Goal: Task Accomplishment & Management: Manage account settings

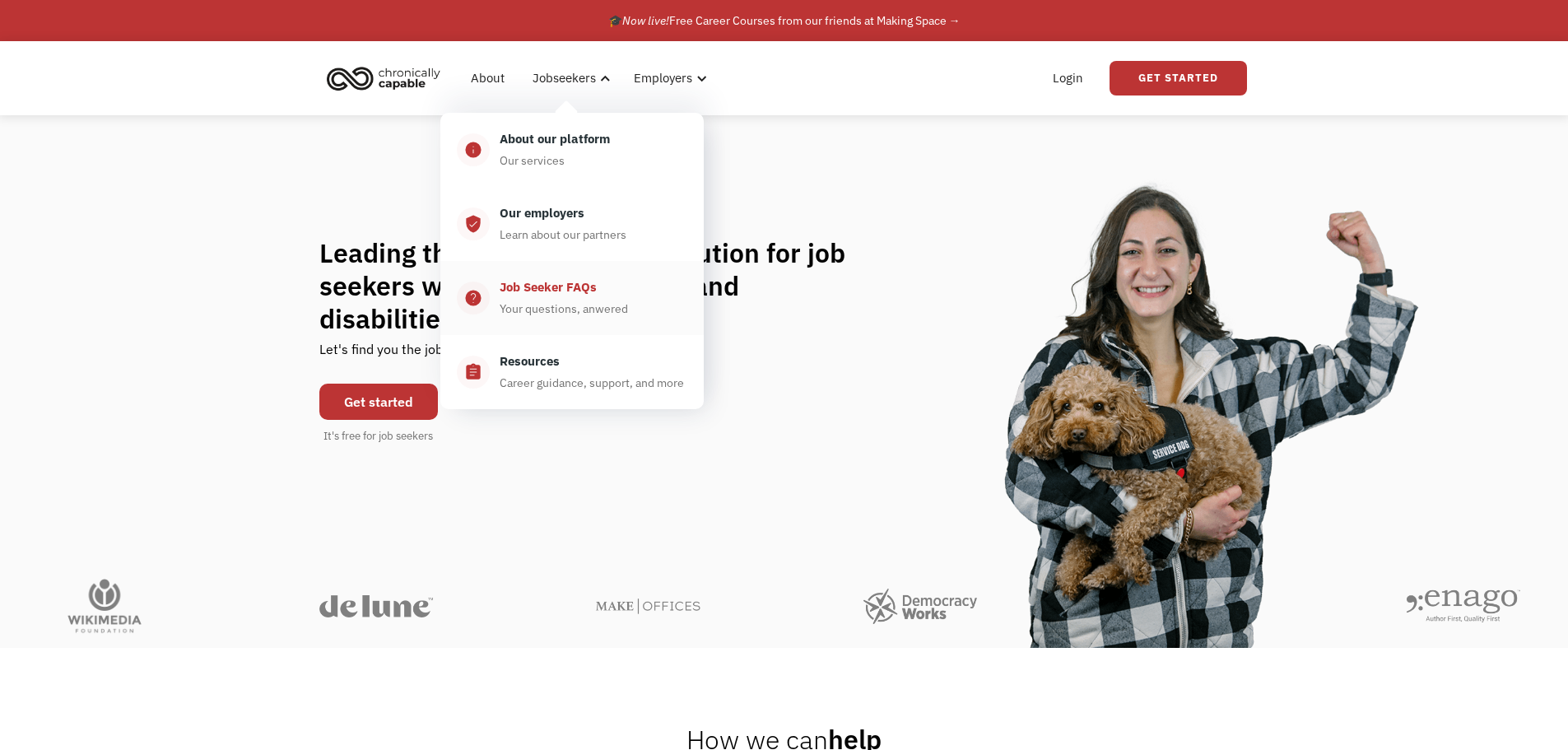
click at [569, 297] on div "Job Seeker FAQs" at bounding box center [548, 288] width 97 height 20
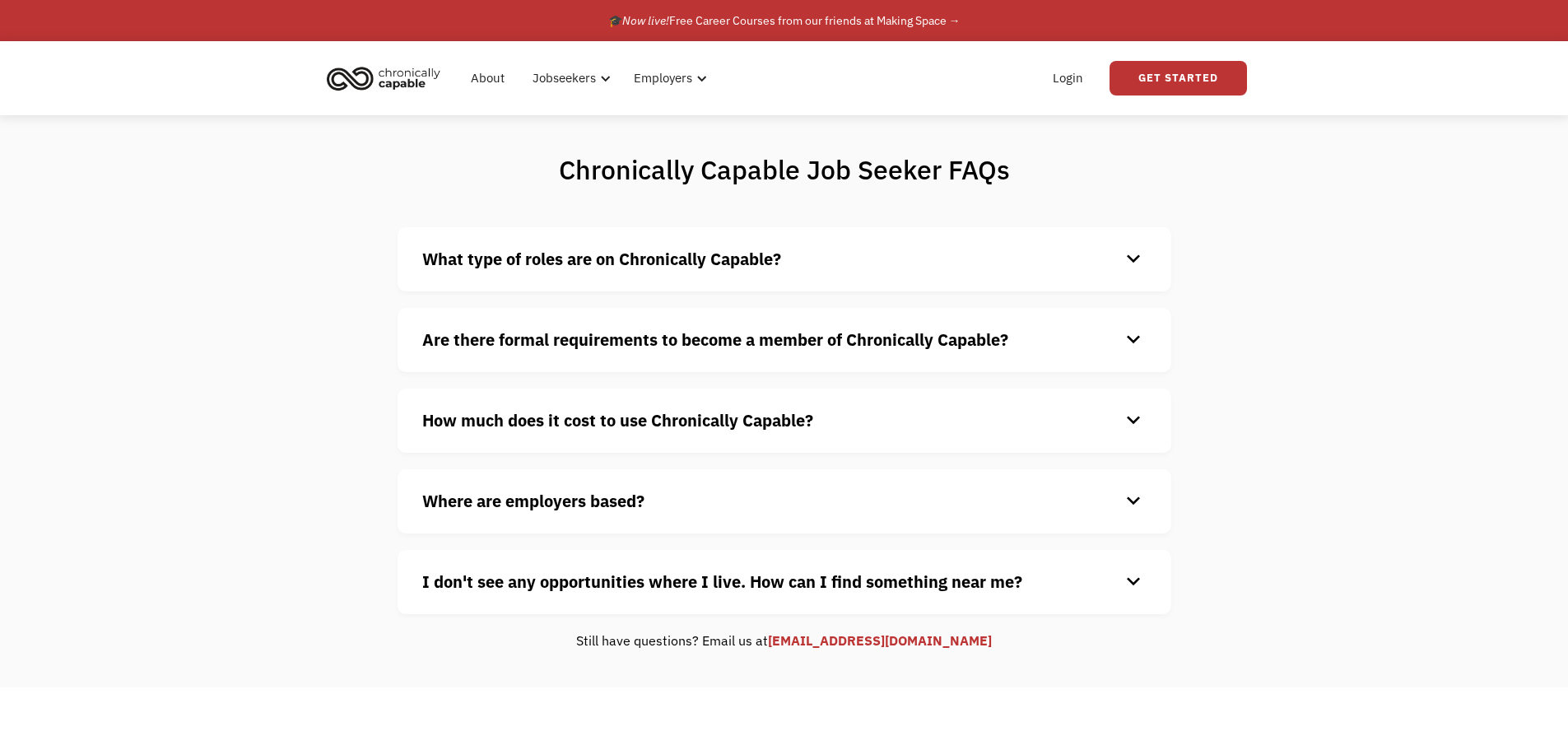
click at [1134, 260] on div "keyboard_arrow_down" at bounding box center [1133, 259] width 26 height 24
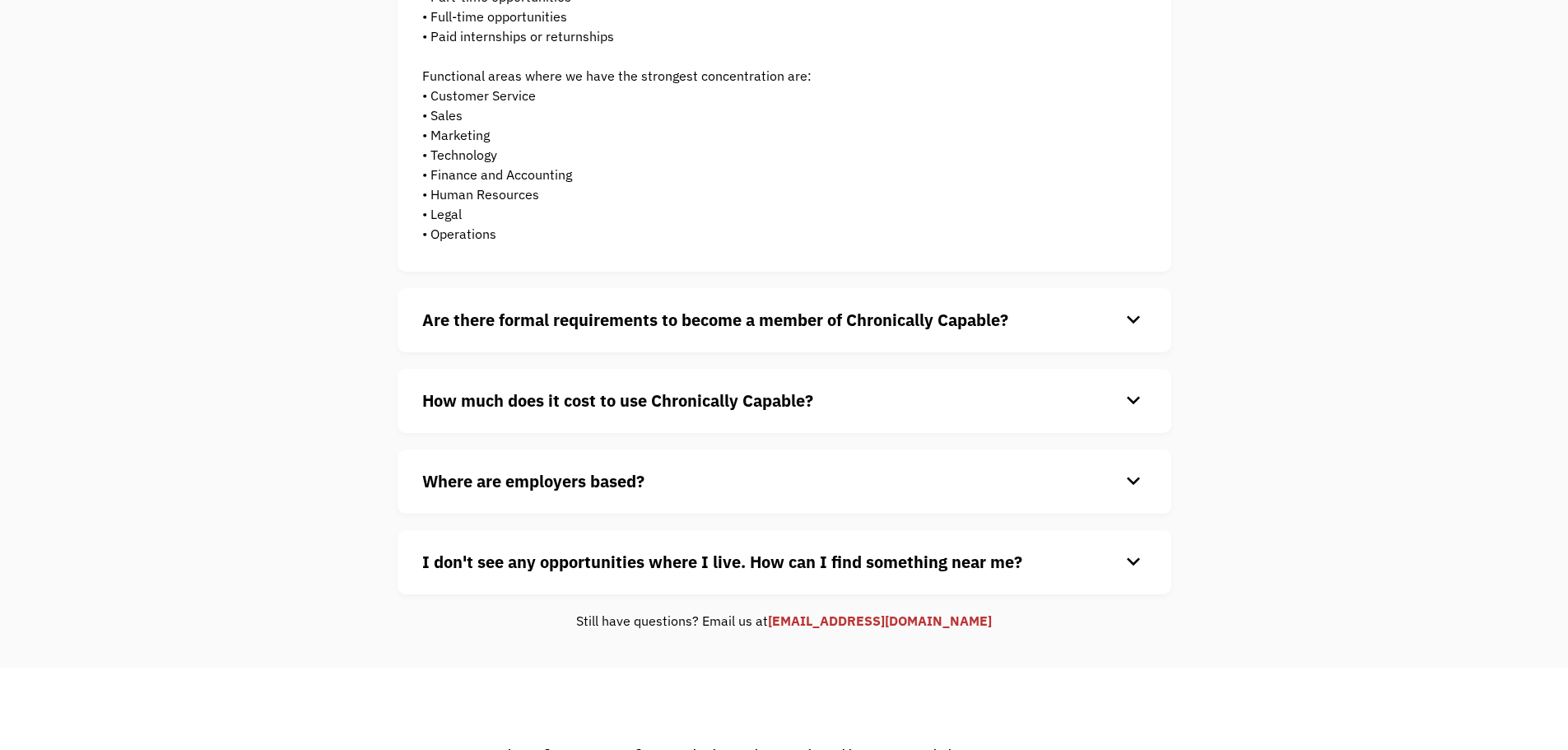
scroll to position [342, 0]
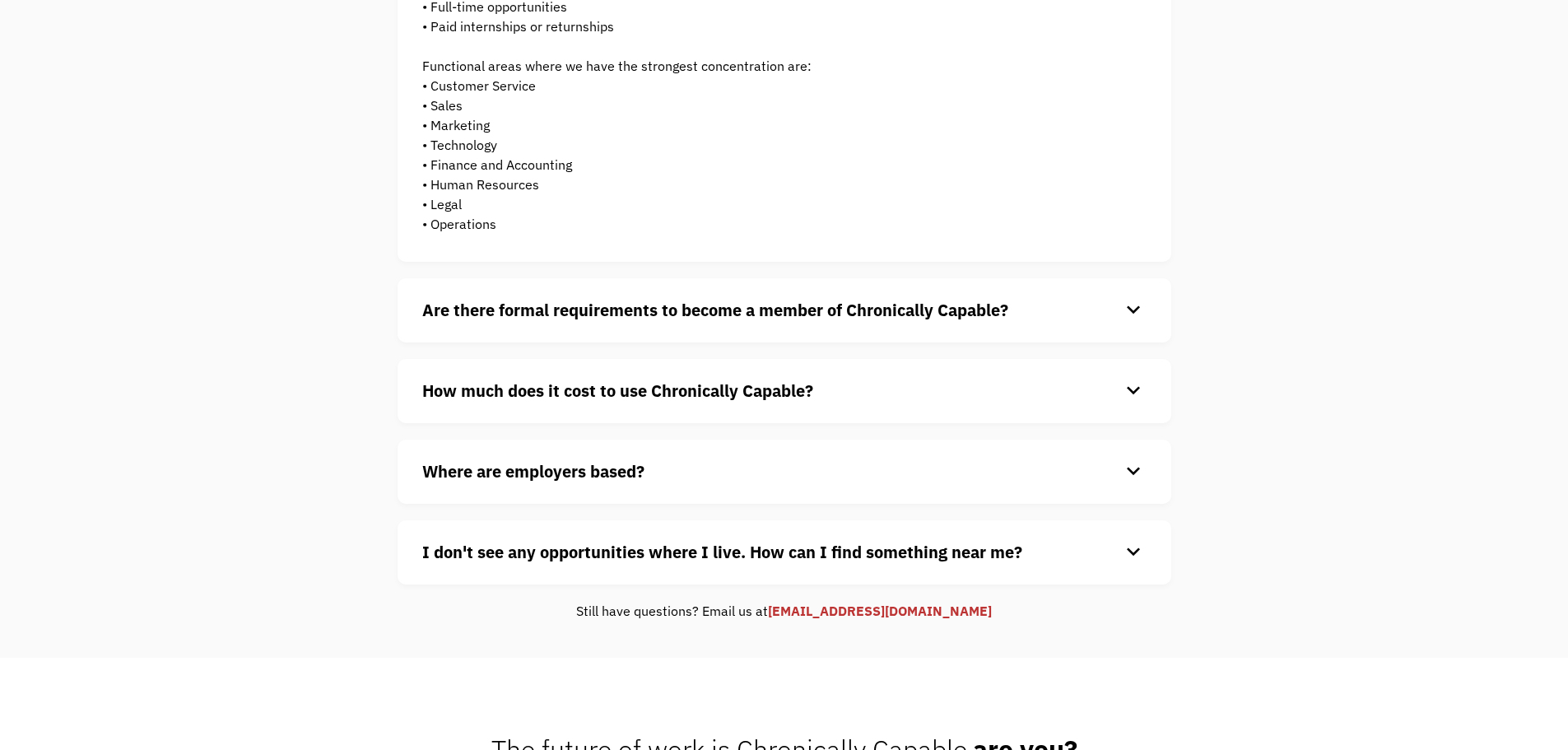
click at [1134, 305] on div "keyboard_arrow_down" at bounding box center [1133, 310] width 26 height 24
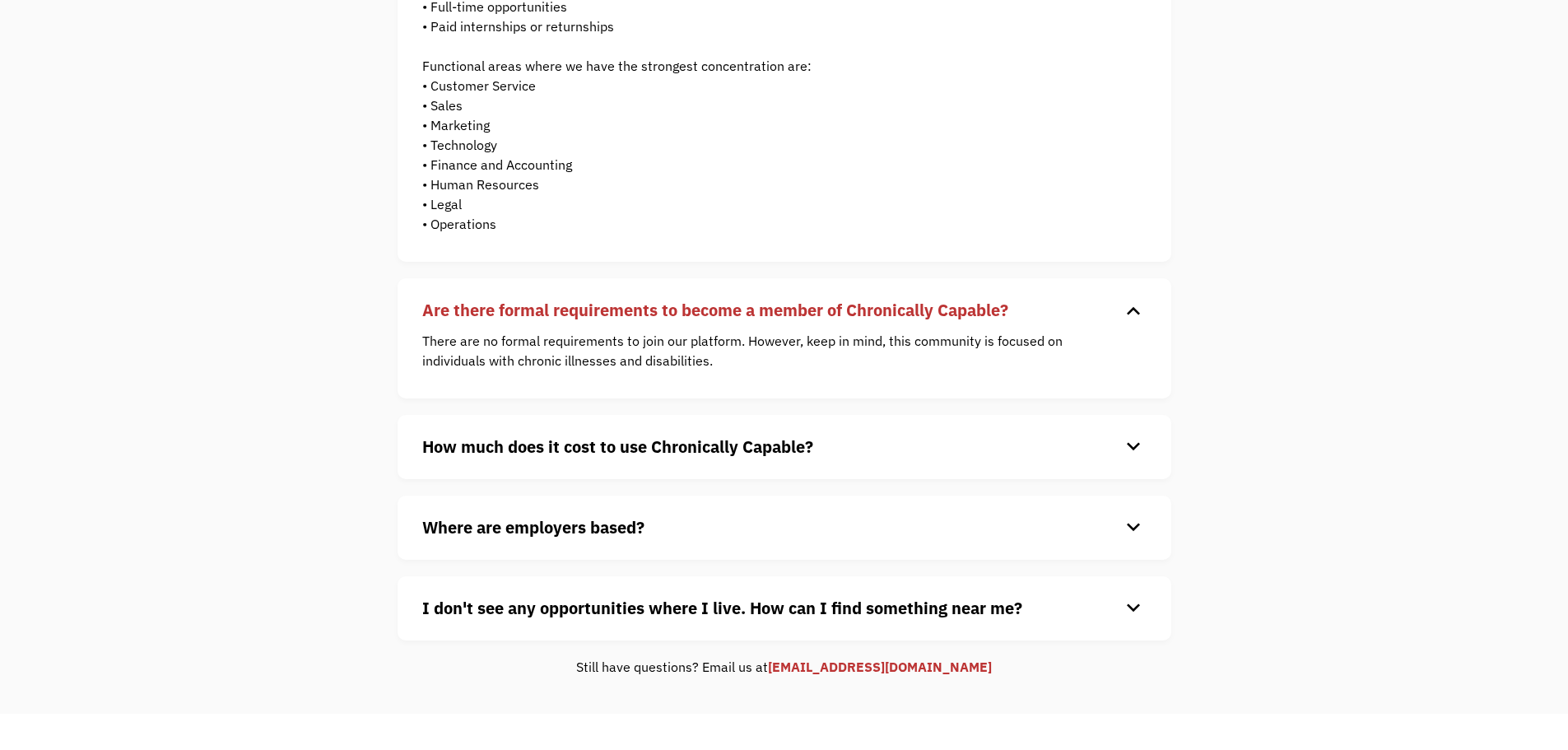
click at [1135, 446] on div "keyboard_arrow_down" at bounding box center [1133, 446] width 26 height 24
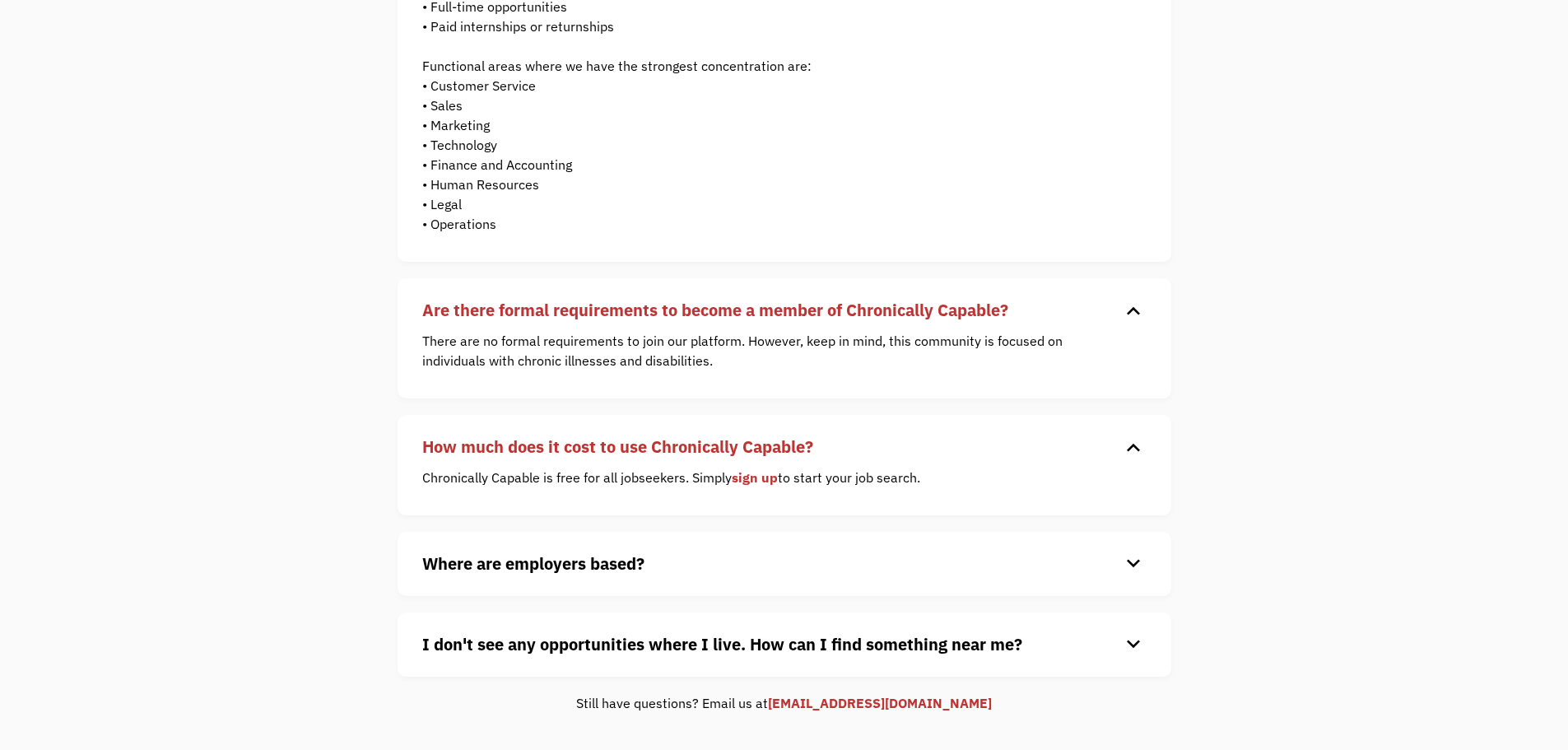
click at [1129, 565] on div "keyboard_arrow_down" at bounding box center [1133, 563] width 26 height 24
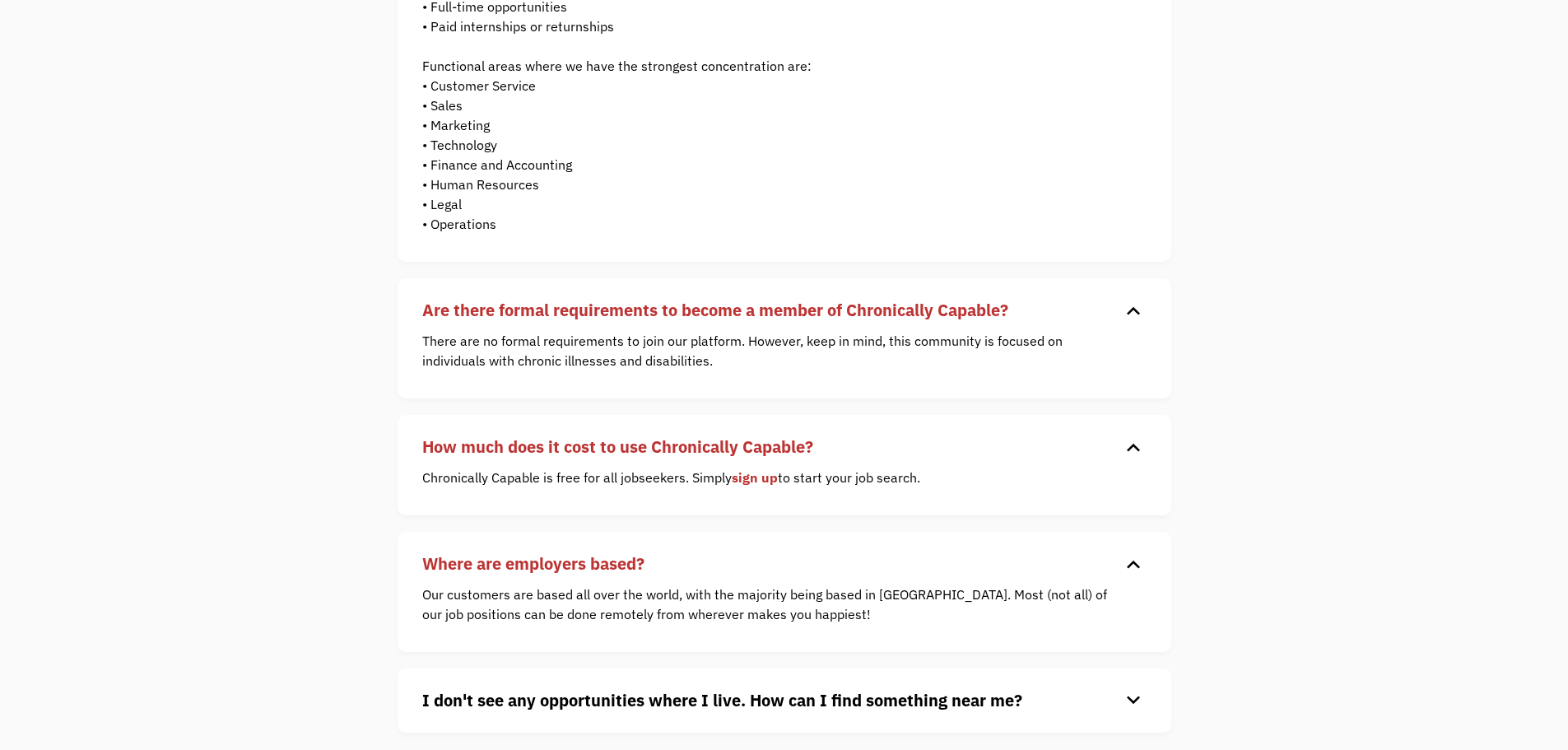
click at [1128, 700] on div "keyboard_arrow_down" at bounding box center [1133, 700] width 26 height 24
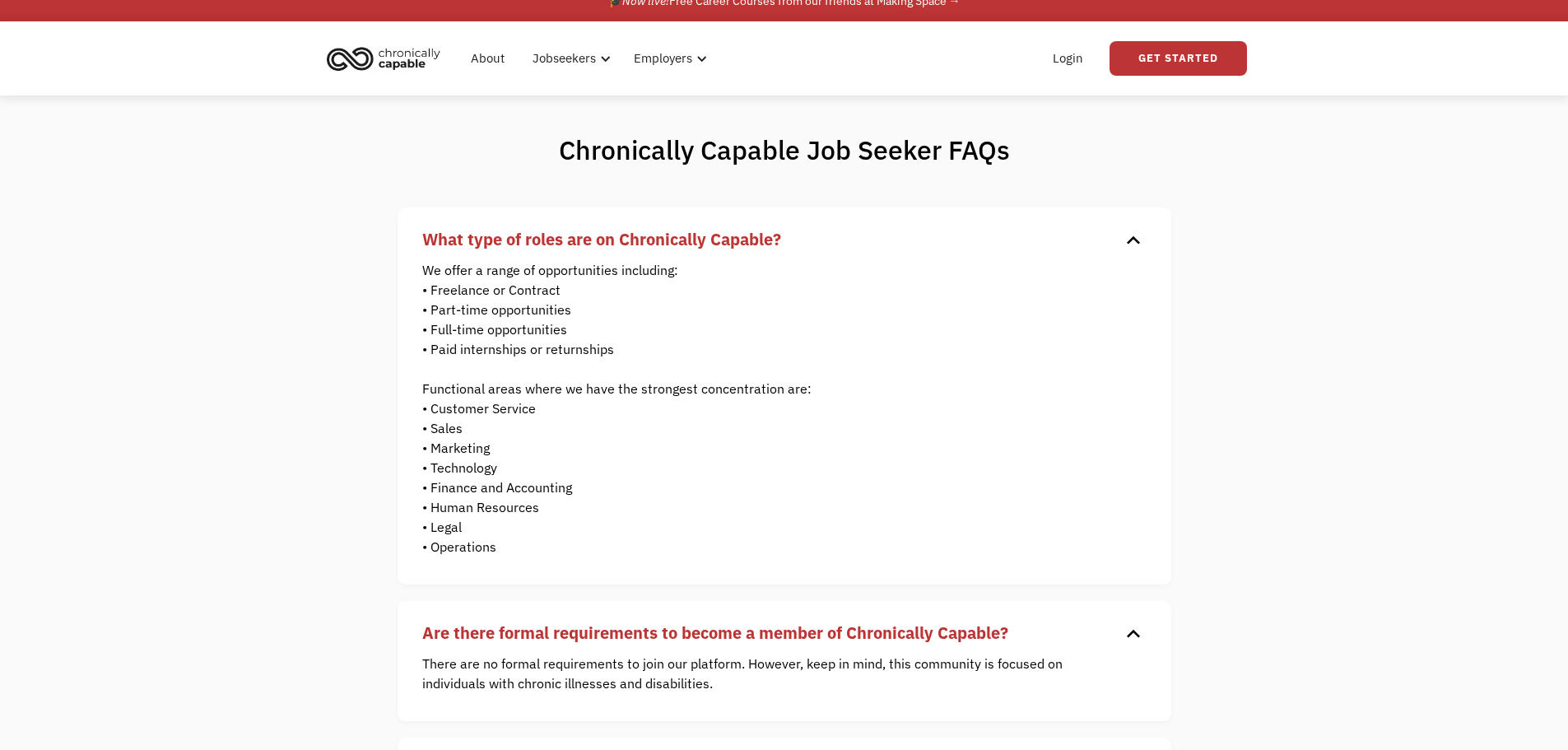
scroll to position [0, 0]
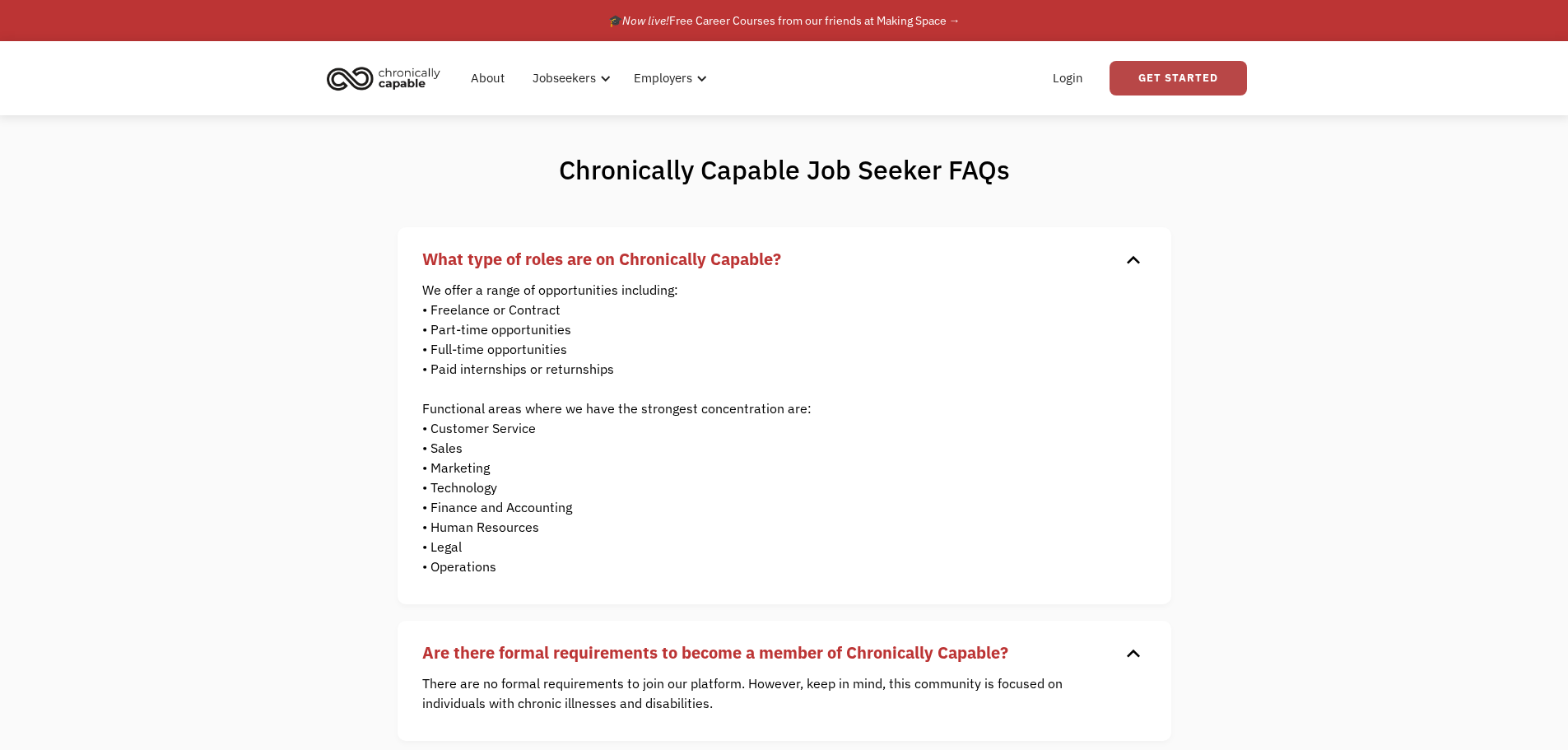
click at [1192, 76] on link "Get Started" at bounding box center [1178, 77] width 138 height 34
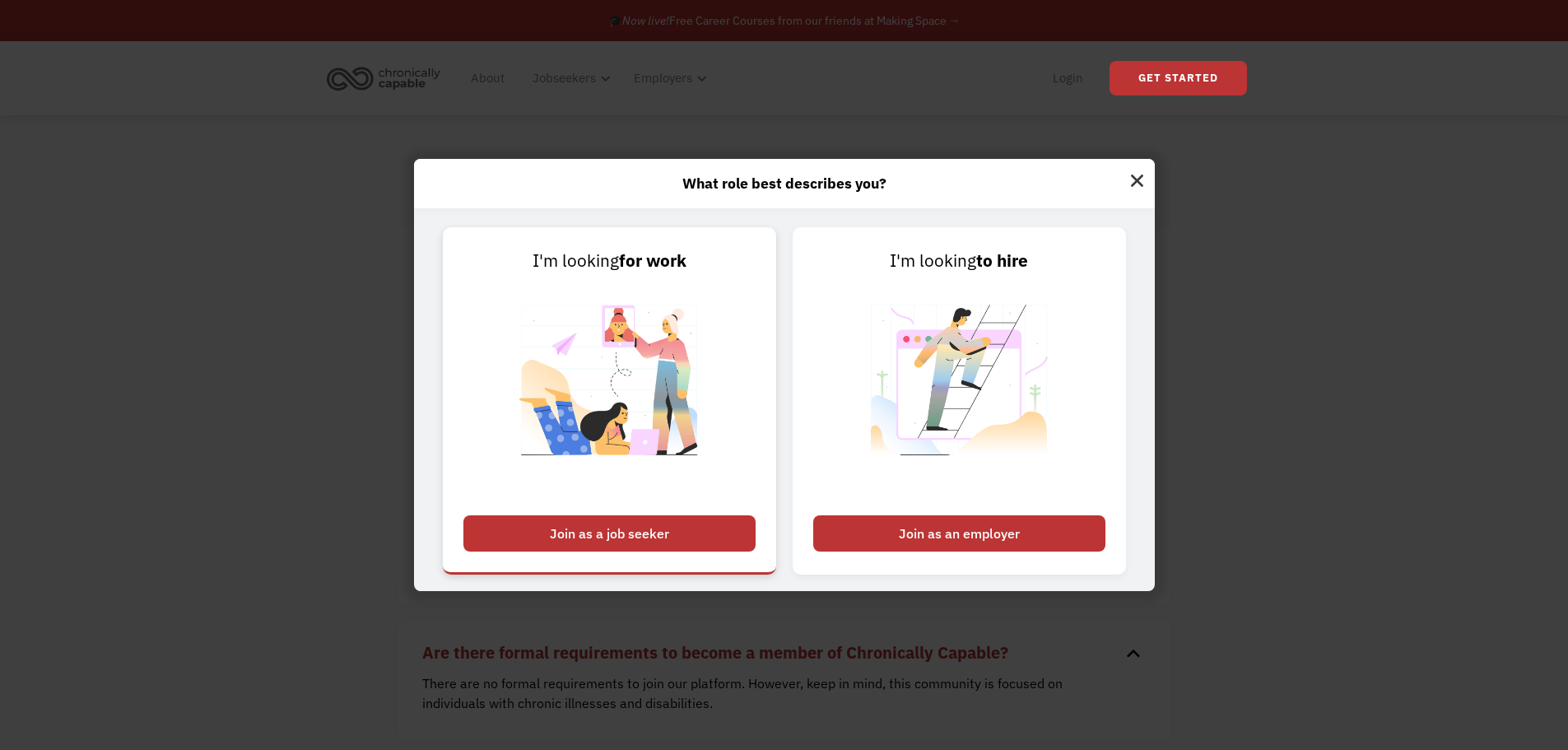
click at [655, 536] on div "Join as a job seeker" at bounding box center [609, 533] width 292 height 36
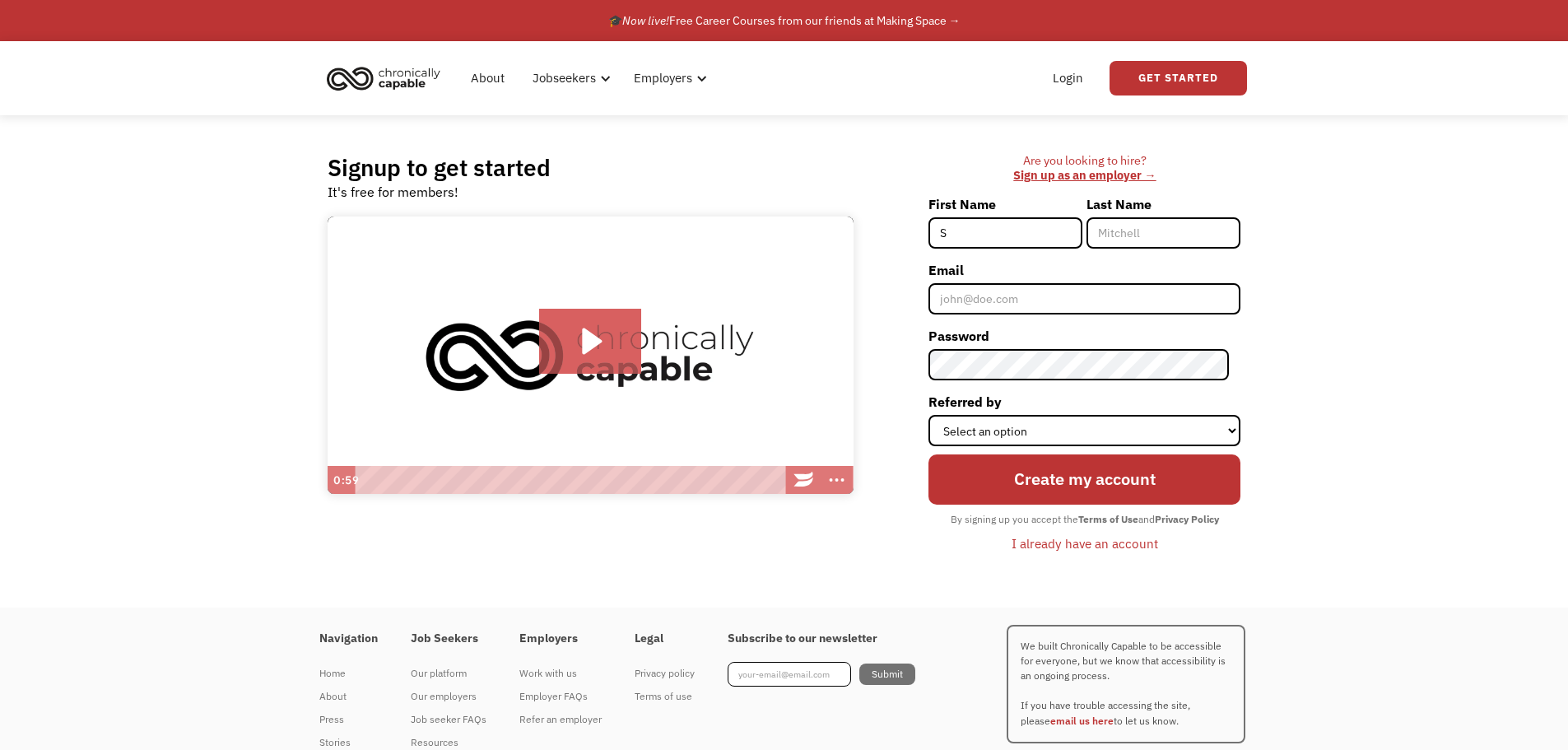
type input "Sonya"
type input "Cook"
click at [1023, 298] on input "Email" at bounding box center [1084, 298] width 312 height 31
type input "[EMAIL_ADDRESS][DOMAIN_NAME]"
click at [1110, 541] on div "I already have an account" at bounding box center [1085, 544] width 146 height 20
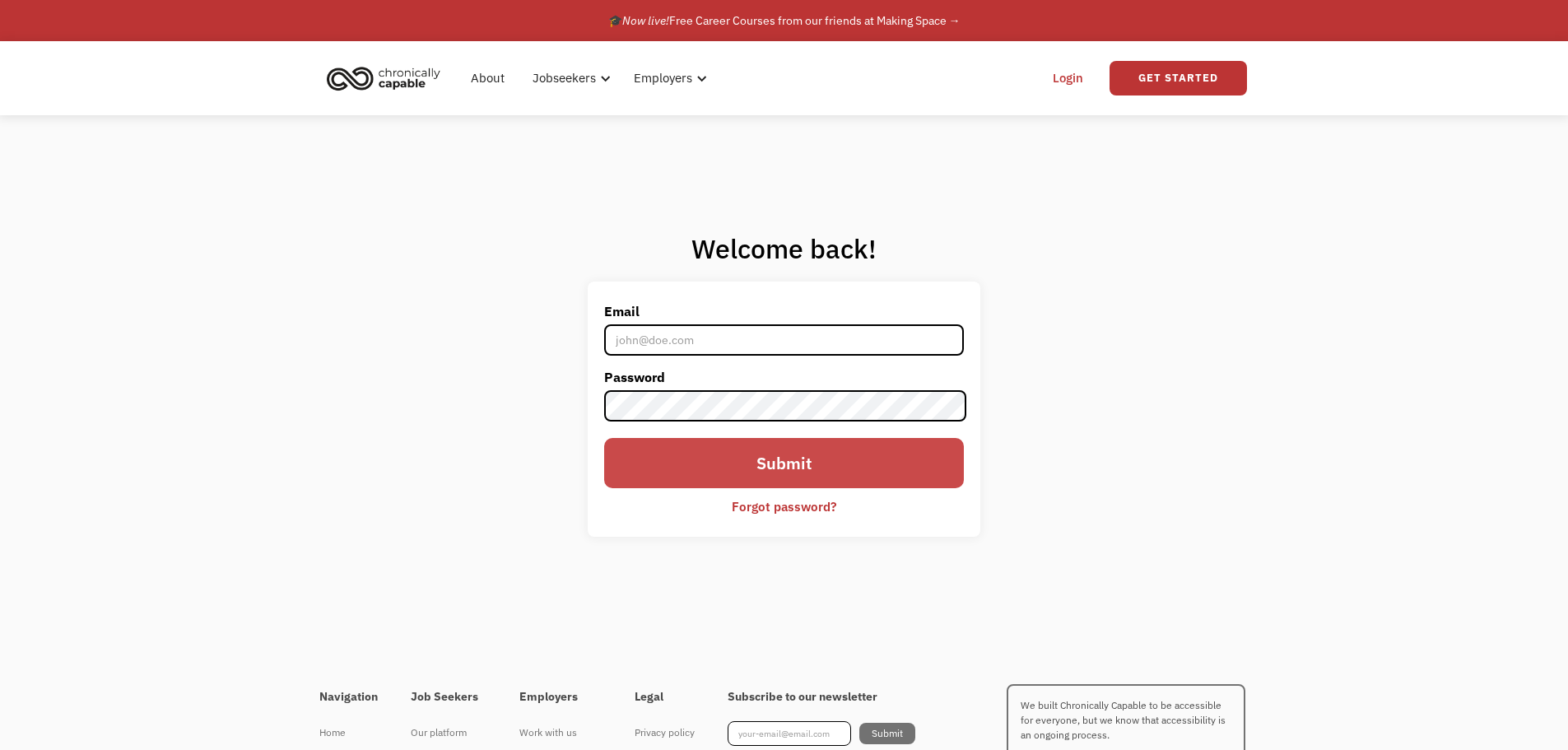
type input "[EMAIL_ADDRESS][DOMAIN_NAME]"
click at [836, 467] on input "Submit" at bounding box center [783, 462] width 359 height 50
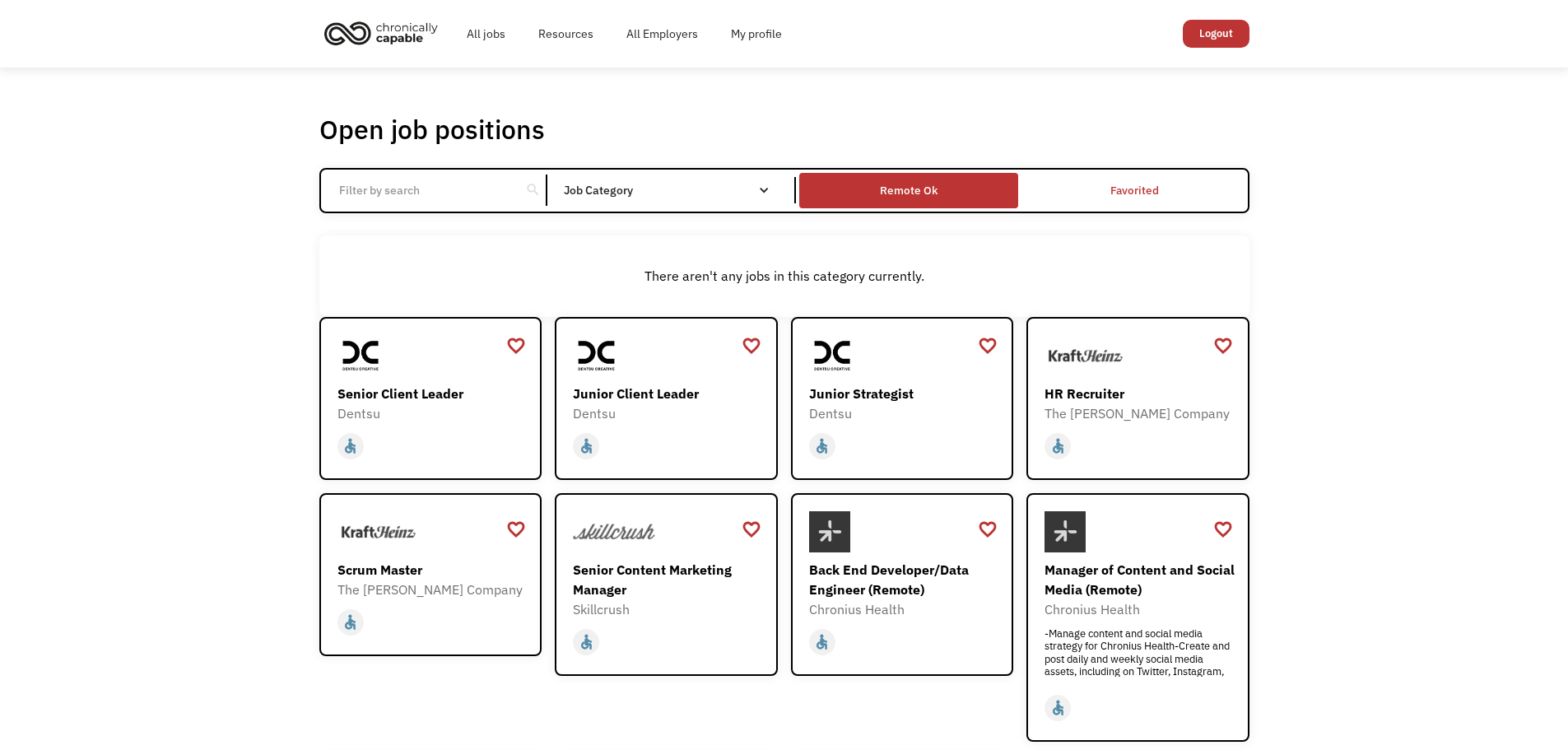
click at [923, 190] on div "Remote Ok" at bounding box center [908, 190] width 58 height 20
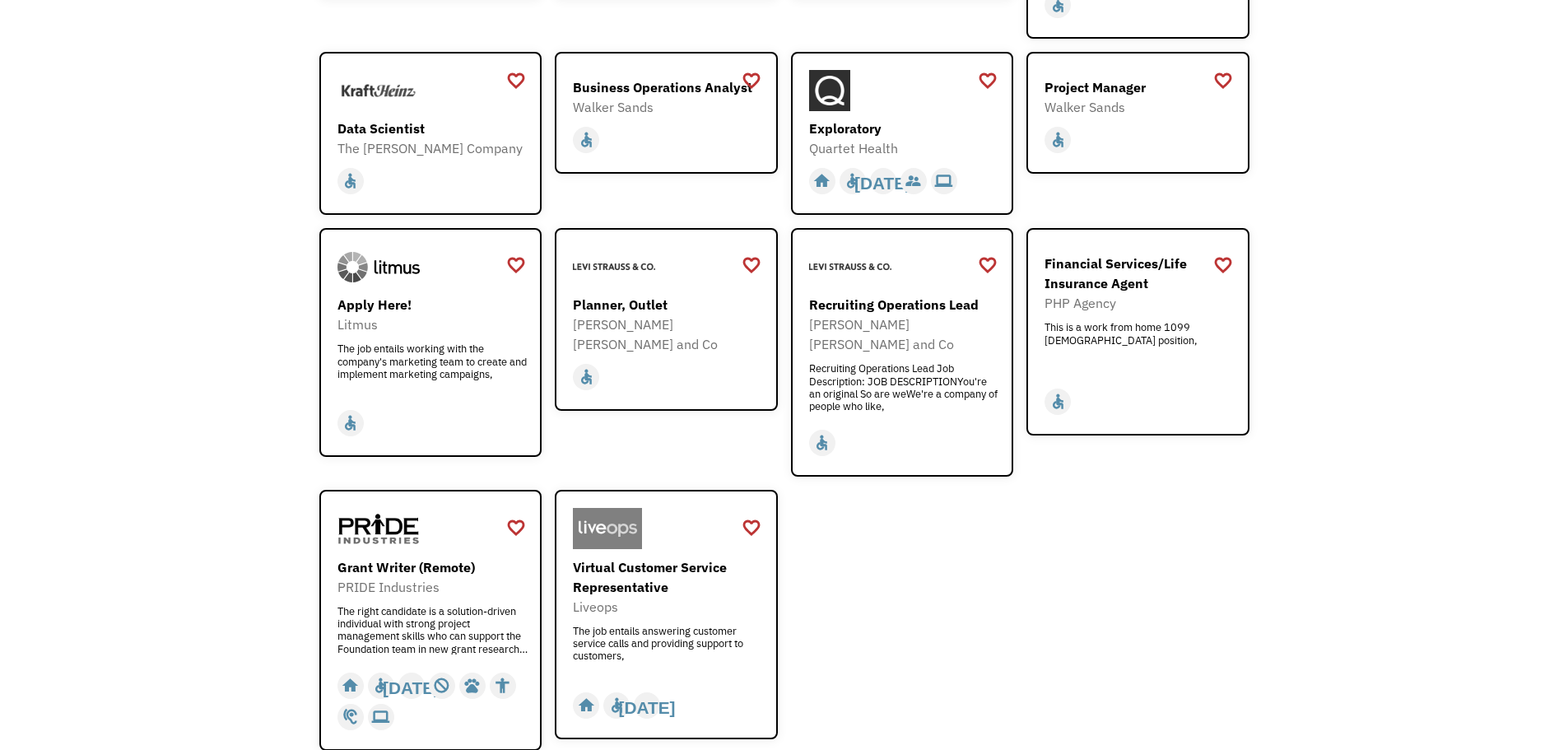
scroll to position [2054, 0]
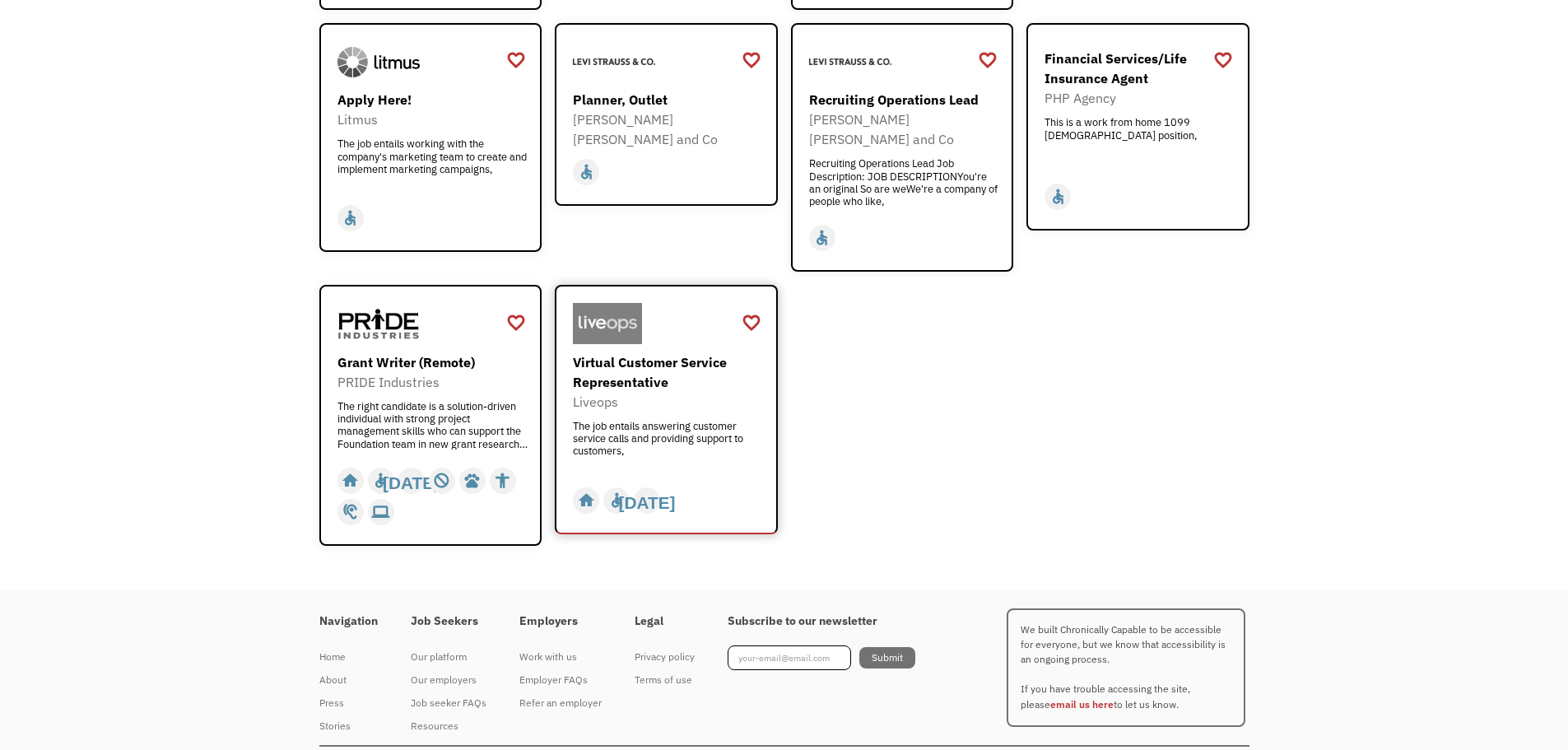
click at [616, 420] on div "The job entails answering customer service calls and providing support to custo…" at bounding box center [668, 444] width 191 height 50
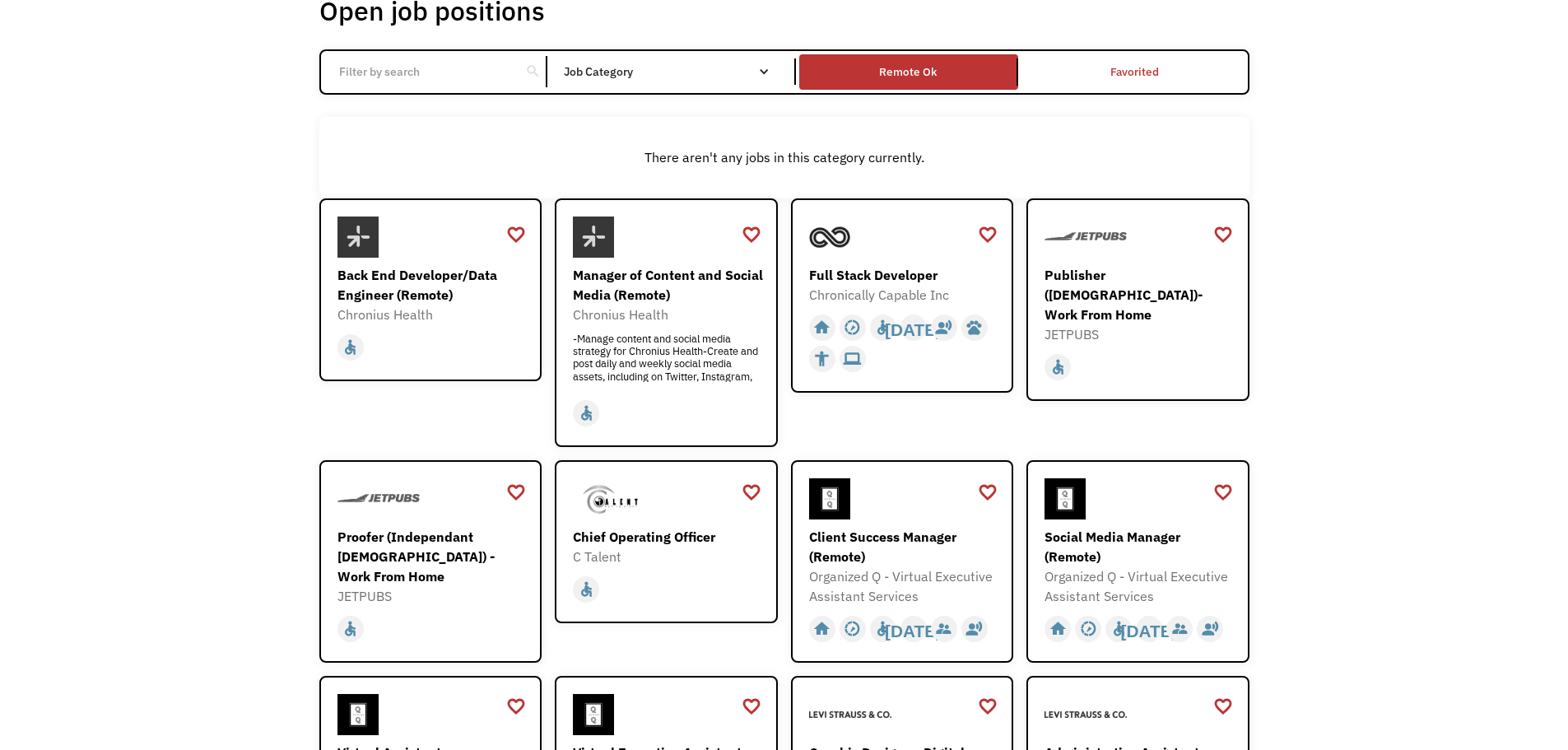
scroll to position [0, 0]
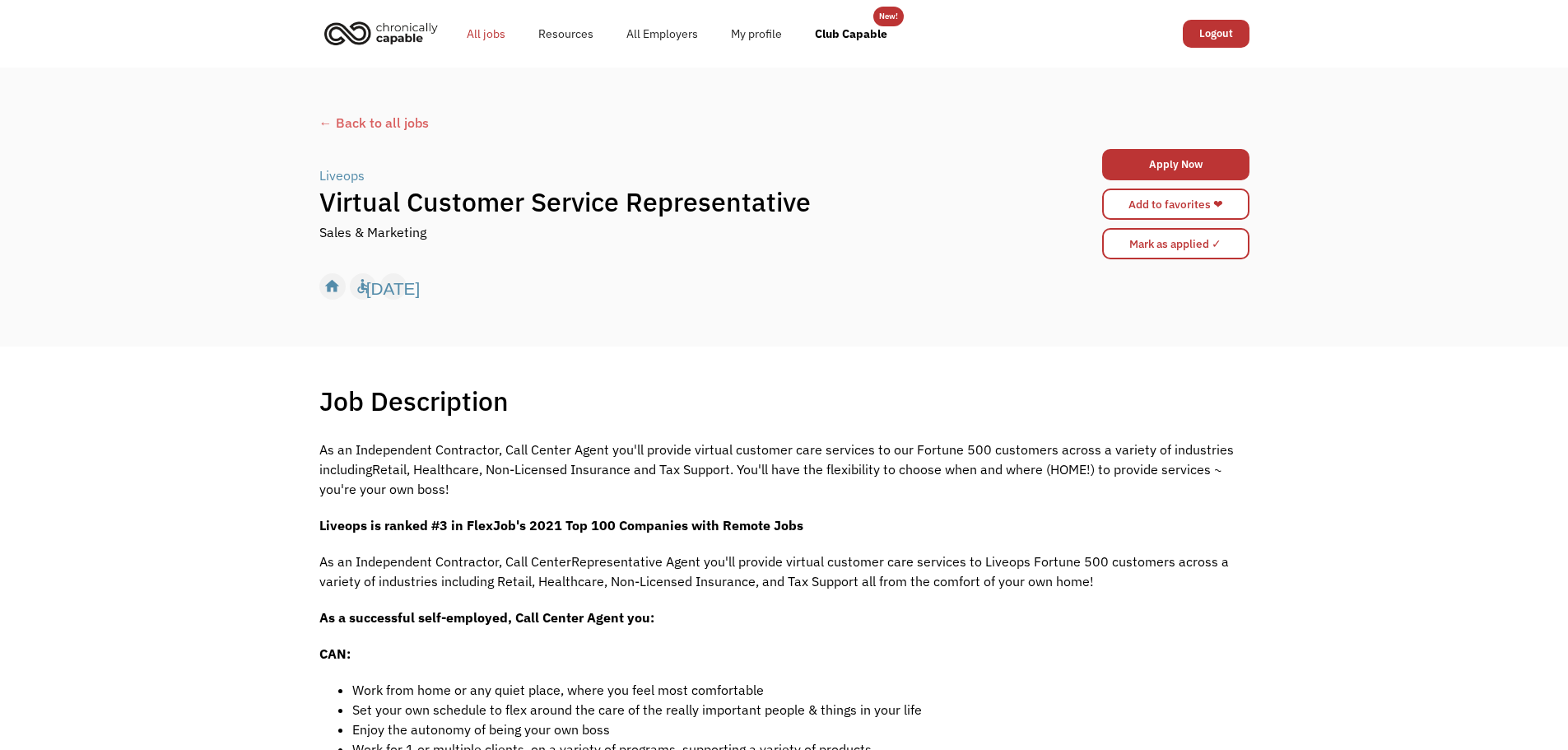
click at [491, 34] on link "All jobs" at bounding box center [486, 34] width 71 height 53
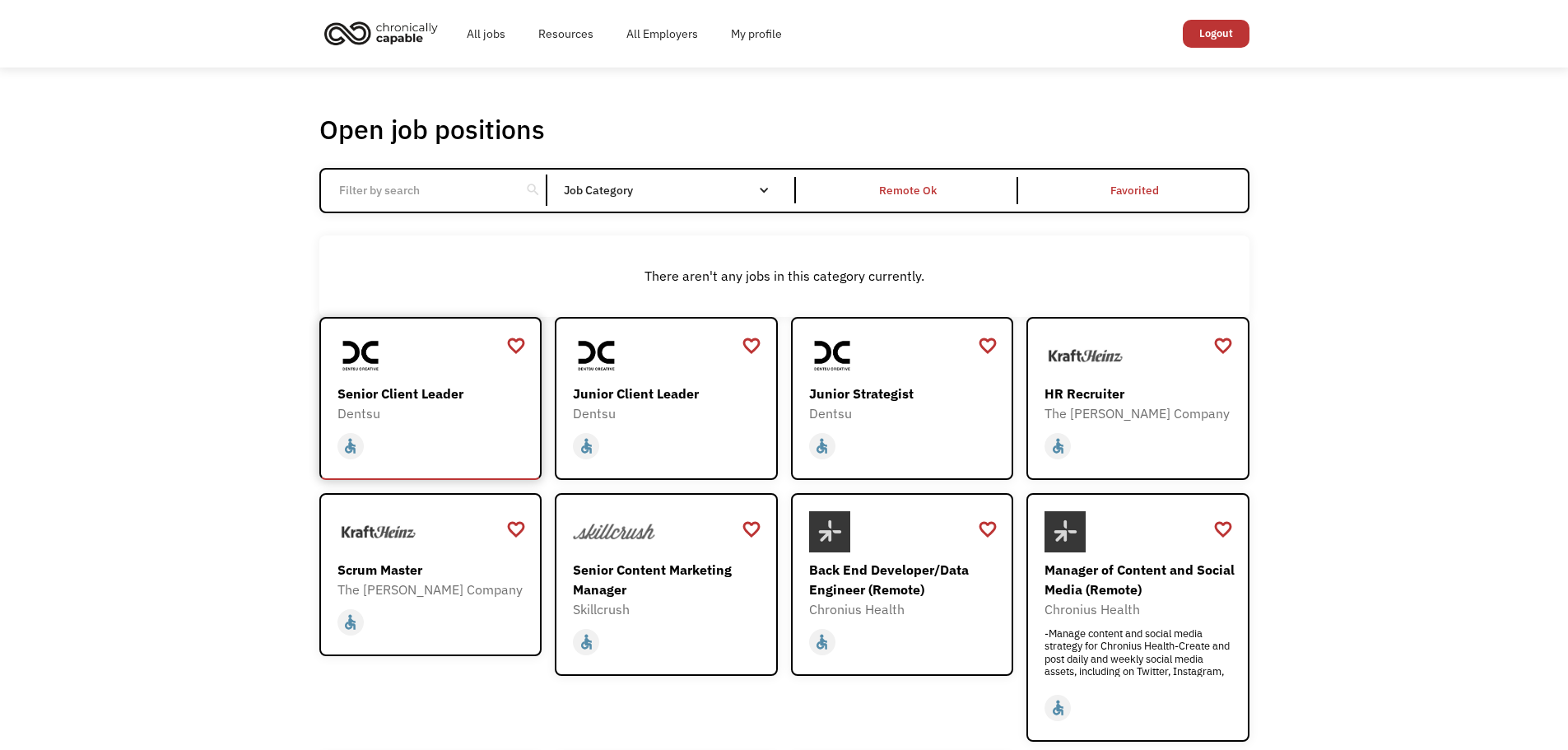
click at [419, 399] on div "Senior Client Leader" at bounding box center [433, 393] width 191 height 20
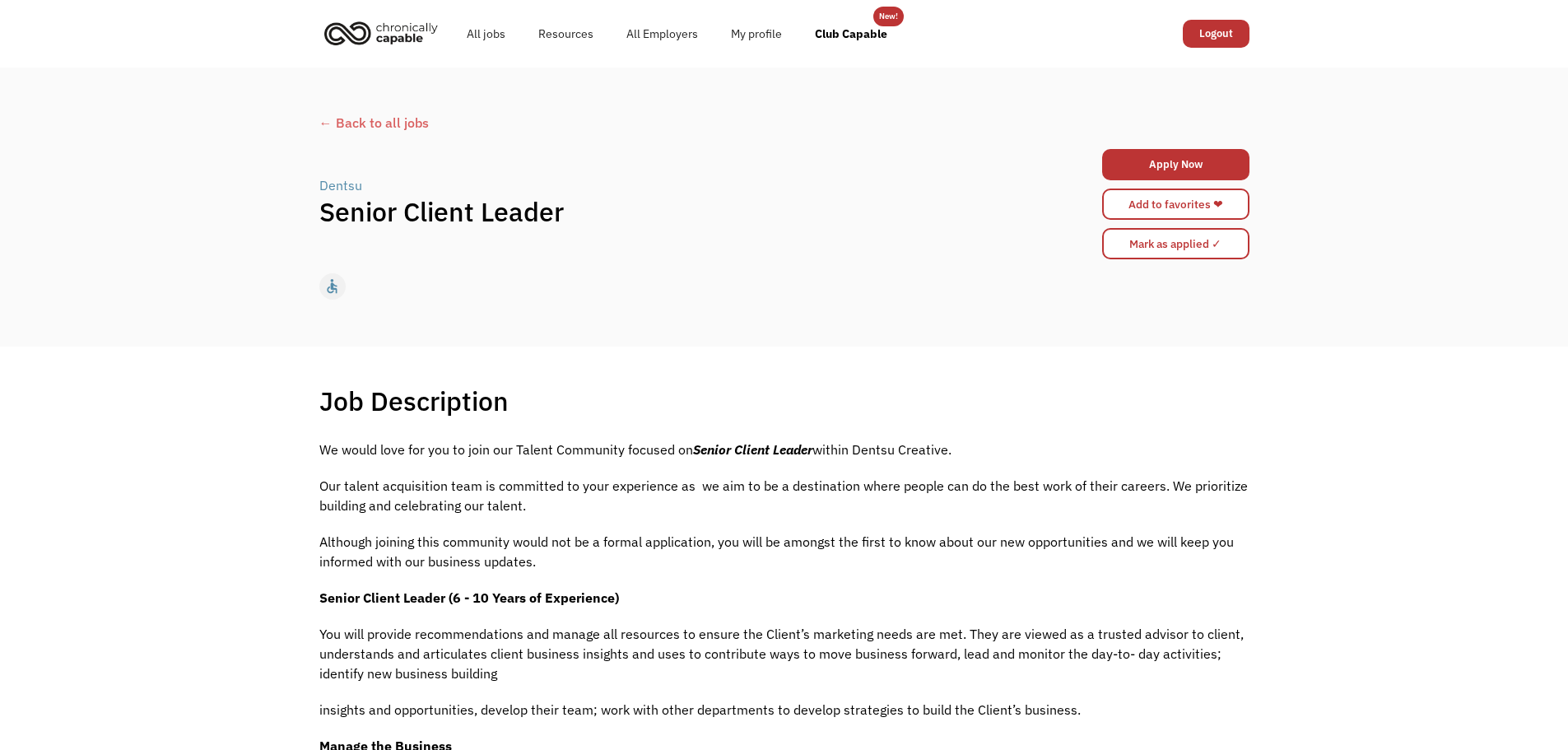
click at [1234, 29] on link "Logout" at bounding box center [1215, 34] width 66 height 28
